Goal: Task Accomplishment & Management: Use online tool/utility

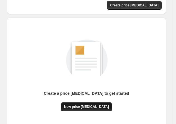
scroll to position [83, 0]
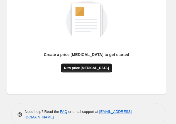
click at [80, 65] on button "New price [MEDICAL_DATA]" at bounding box center [86, 67] width 51 height 9
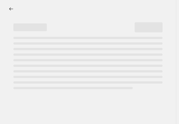
select select "percentage"
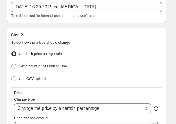
scroll to position [83, 0]
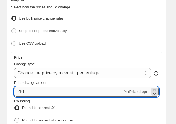
click at [41, 93] on input "-10" at bounding box center [68, 91] width 108 height 10
type input "-1"
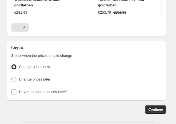
scroll to position [772, 0]
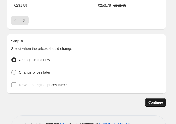
type input "-30"
click at [160, 98] on button "Continue" at bounding box center [155, 102] width 21 height 9
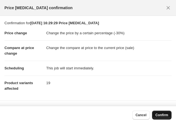
click at [160, 117] on button "Confirm" at bounding box center [161, 114] width 19 height 9
